Goal: Register for event/course

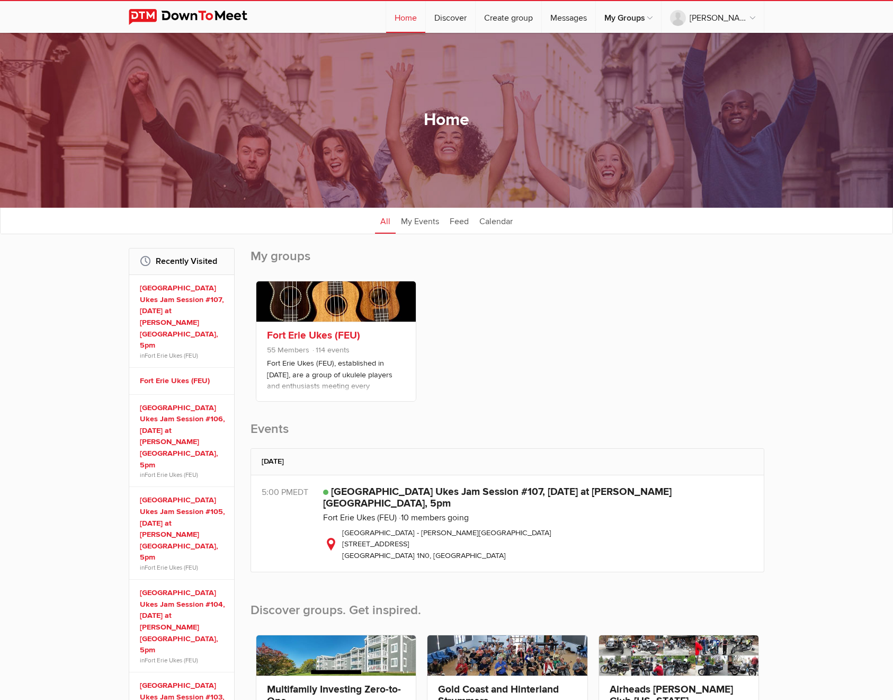
click at [330, 335] on link "Fort Erie Ukes (FEU)" at bounding box center [313, 335] width 93 height 13
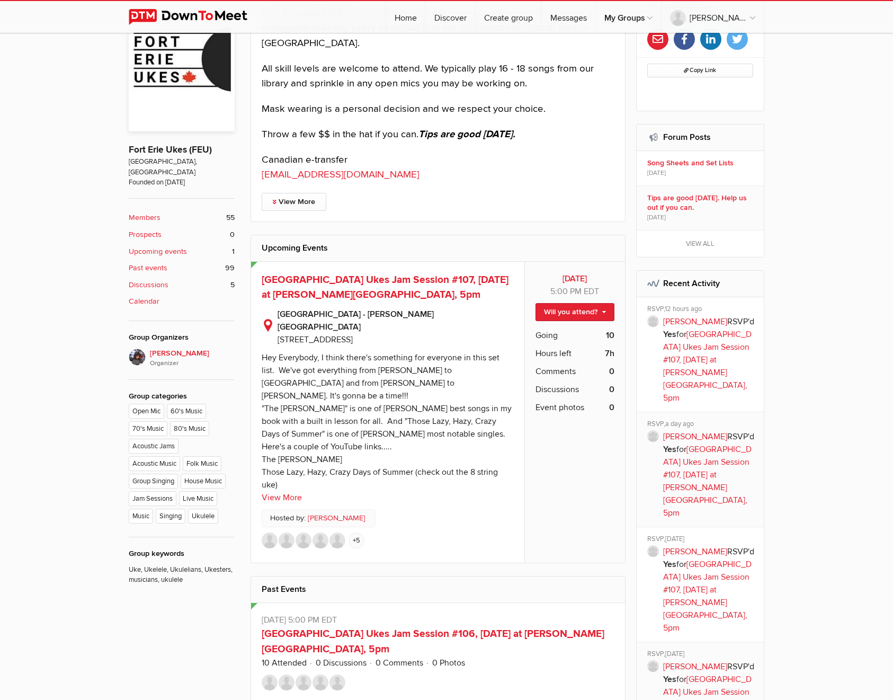
scroll to position [403, 0]
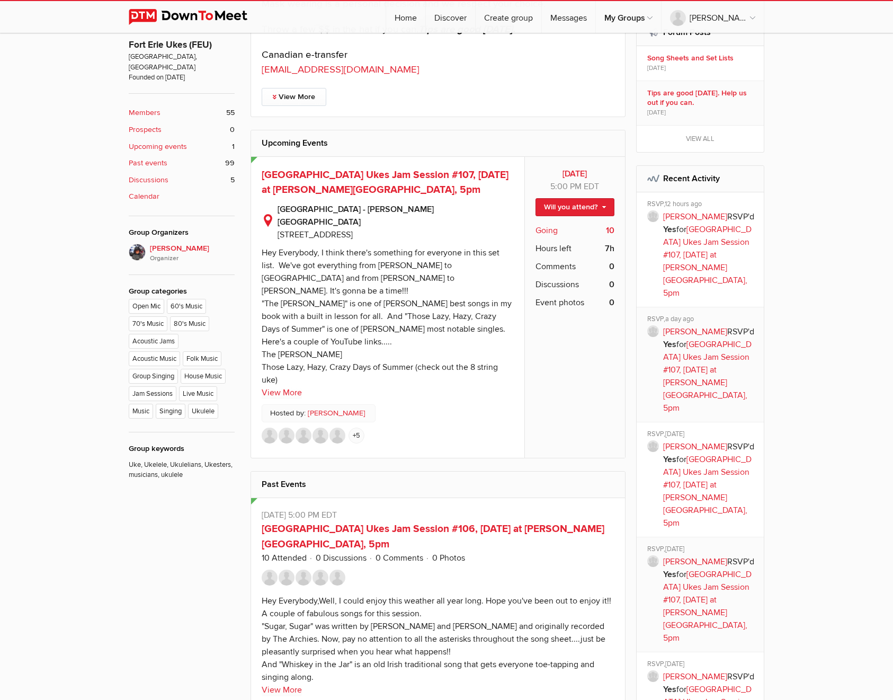
click at [555, 227] on span "Going" at bounding box center [547, 230] width 22 height 13
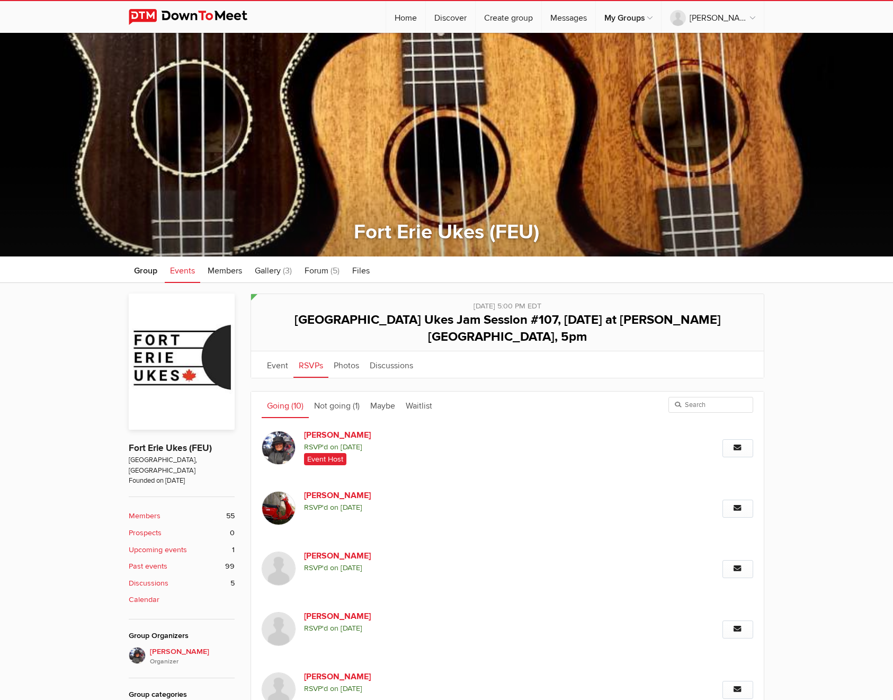
click at [304, 392] on link "Going (10)" at bounding box center [285, 405] width 47 height 26
click at [344, 392] on link "Not going (1)" at bounding box center [337, 405] width 56 height 26
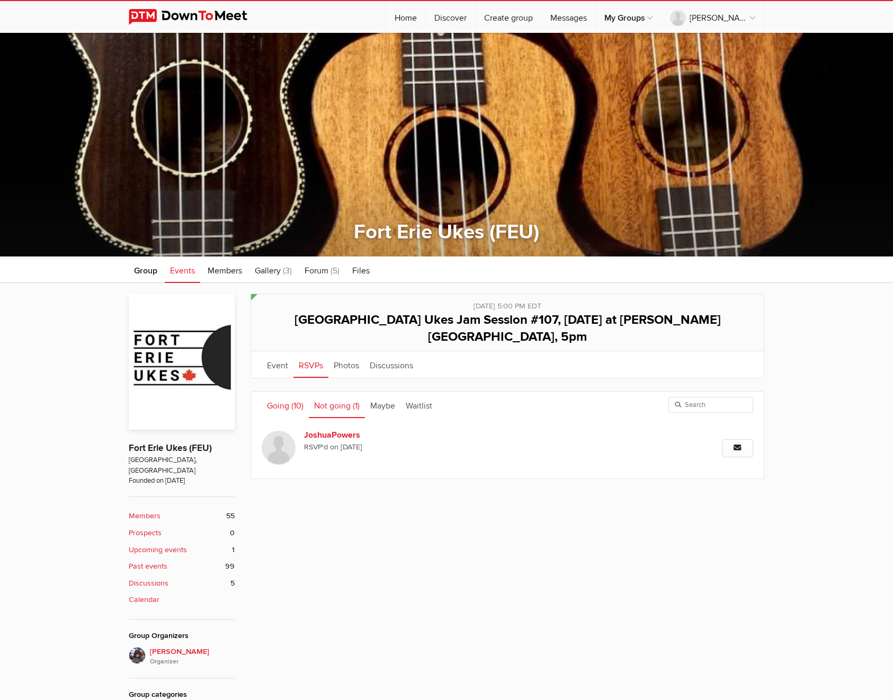
click at [285, 392] on link "Going (10)" at bounding box center [285, 405] width 47 height 26
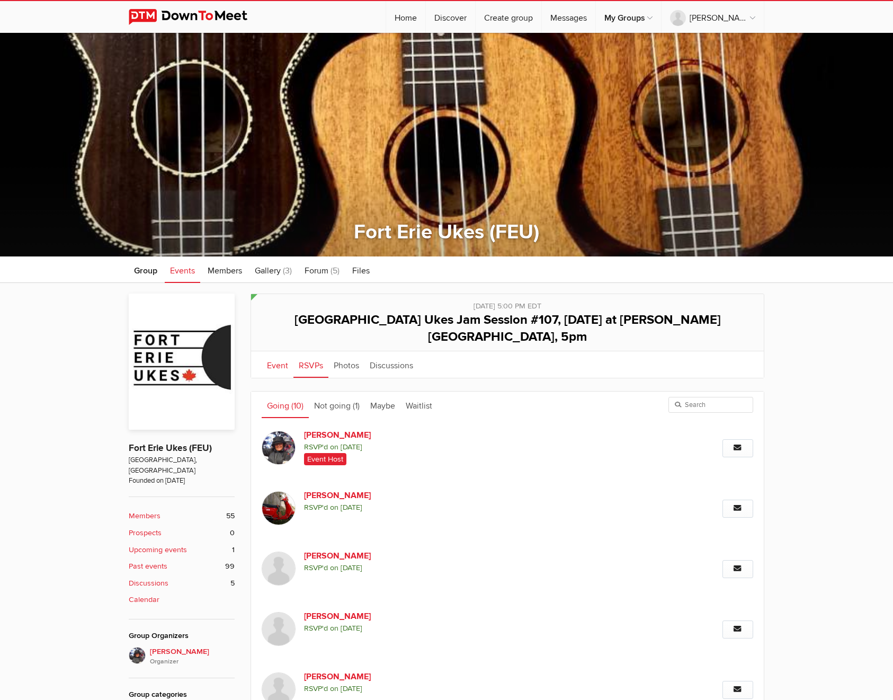
click at [278, 351] on link "Event" at bounding box center [278, 364] width 32 height 26
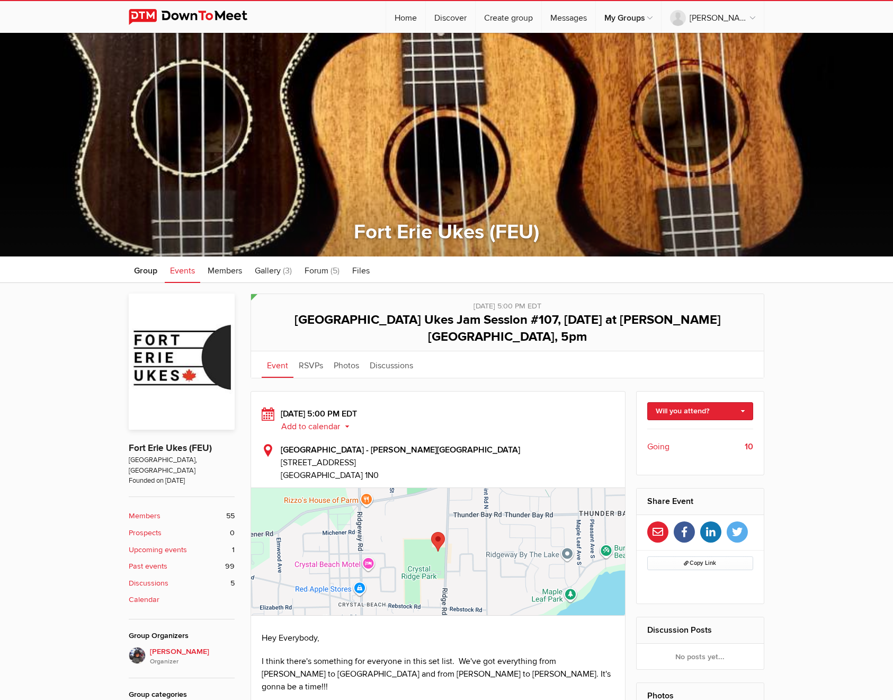
scroll to position [41, 0]
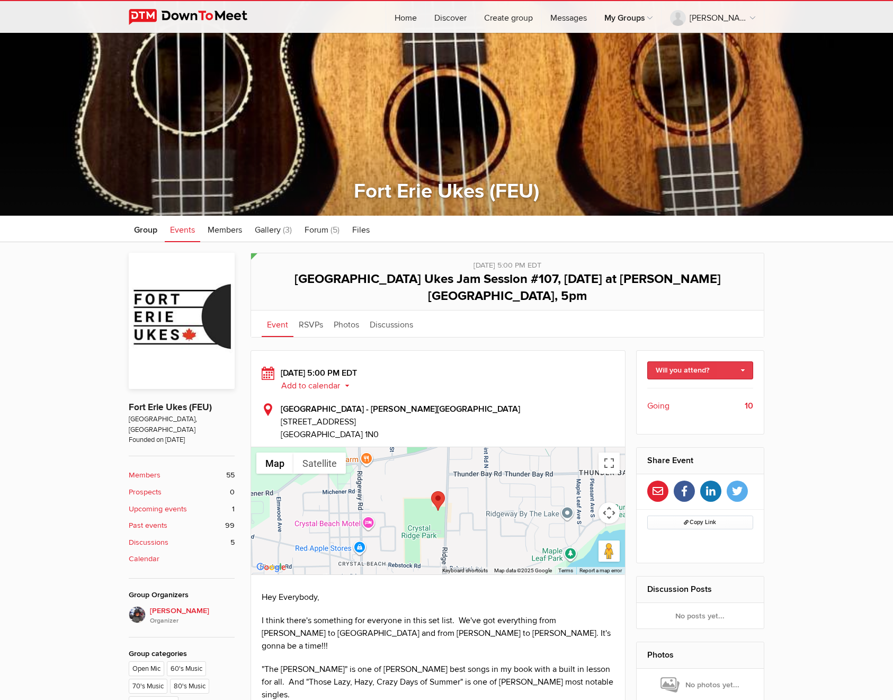
click at [692, 361] on link "Will you attend?" at bounding box center [701, 370] width 107 height 18
click at [684, 385] on link "I'm going" at bounding box center [700, 393] width 105 height 16
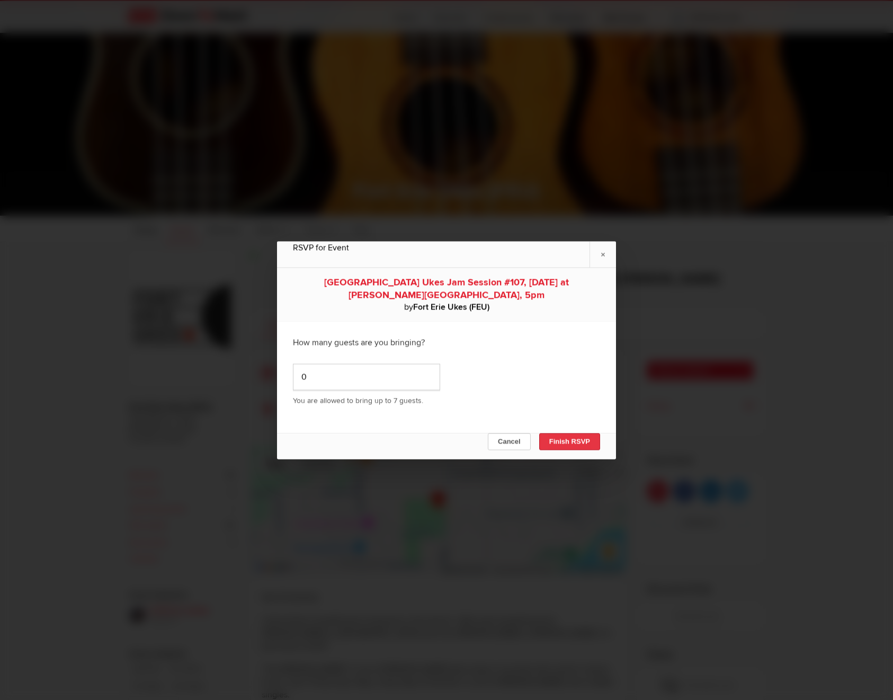
click at [572, 441] on button "Finish RSVP" at bounding box center [569, 441] width 61 height 17
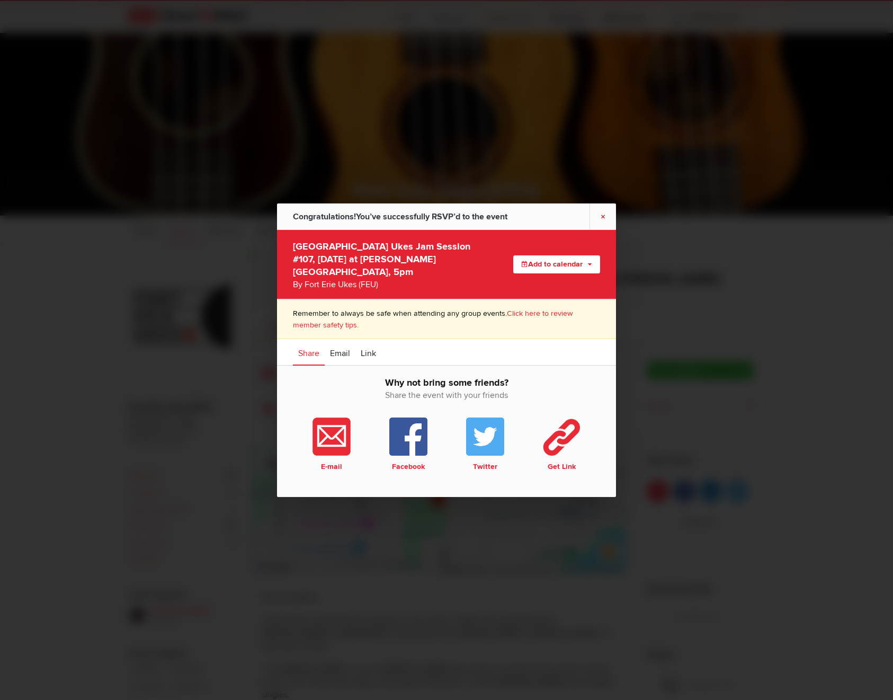
type input "[URL][DOMAIN_NAME]"
click at [605, 216] on link "×" at bounding box center [603, 216] width 26 height 26
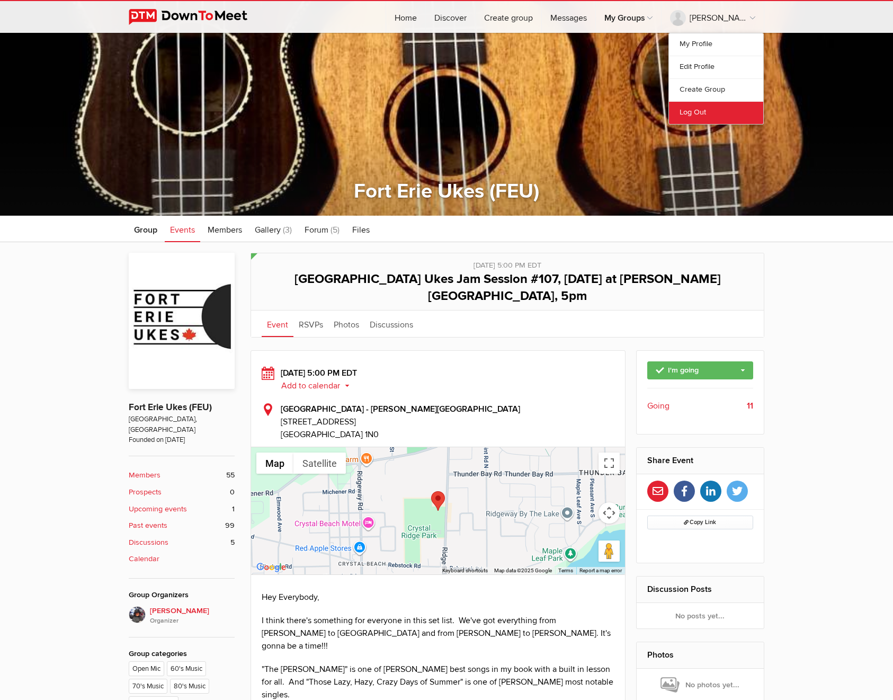
click at [699, 114] on link "Log Out" at bounding box center [716, 112] width 94 height 23
